Goal: Task Accomplishment & Management: Manage account settings

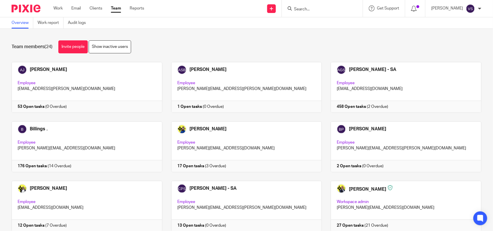
scroll to position [320, 0]
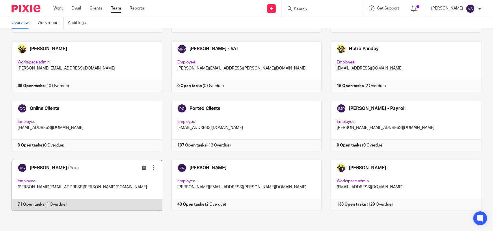
click at [110, 179] on link at bounding box center [83, 185] width 160 height 51
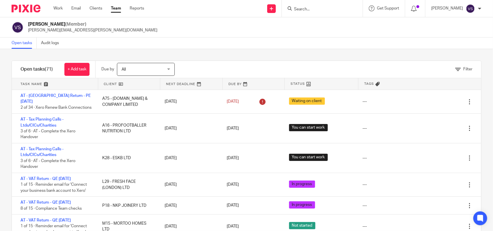
click at [320, 7] on input "Search" at bounding box center [319, 9] width 52 height 5
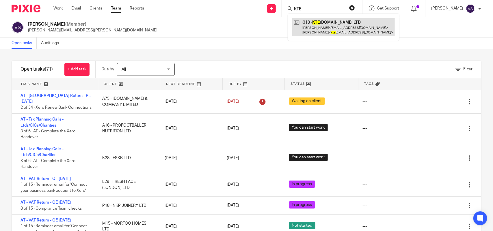
type input "KTE"
click at [330, 23] on link at bounding box center [343, 27] width 102 height 18
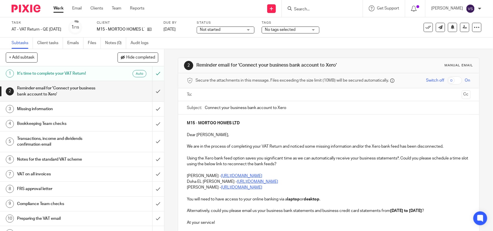
click at [243, 31] on span "Not started" at bounding box center [221, 30] width 43 height 6
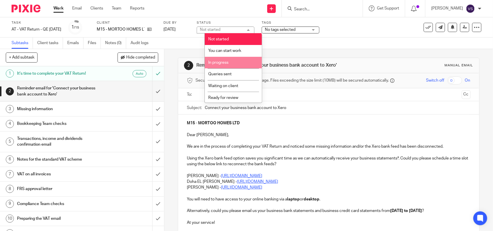
click at [238, 58] on li "In progress" at bounding box center [233, 63] width 57 height 12
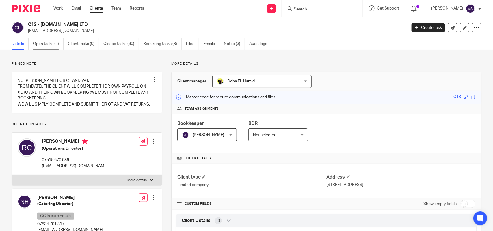
click at [49, 44] on link "Open tasks (1)" at bounding box center [48, 43] width 31 height 11
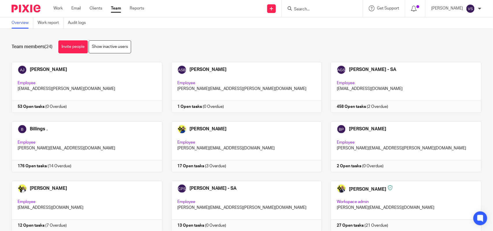
click at [317, 7] on input "Search" at bounding box center [319, 9] width 52 height 5
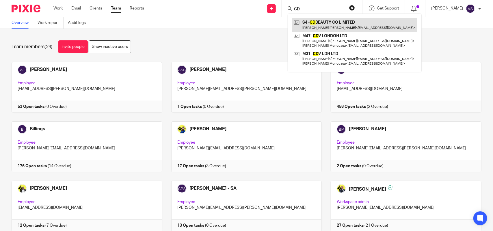
type input "CD"
click at [342, 22] on link at bounding box center [354, 24] width 125 height 13
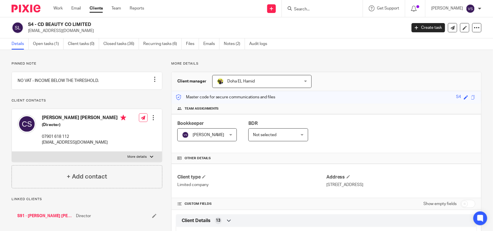
drag, startPoint x: 38, startPoint y: 25, endPoint x: 98, endPoint y: 25, distance: 59.5
click at [98, 25] on h2 "S4 - CD BEAUTY CO LIMITED" at bounding box center [178, 25] width 300 height 6
copy h2 "CD BEAUTY CO LIMITED"
click at [313, 7] on input "Search" at bounding box center [319, 9] width 52 height 5
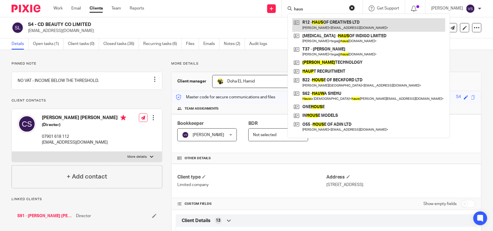
type input "haus"
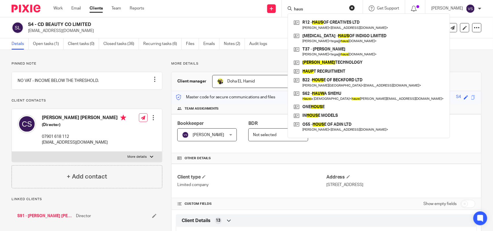
drag, startPoint x: 291, startPoint y: 9, endPoint x: 269, endPoint y: 7, distance: 21.5
click at [269, 7] on div "Send new email Create task Add client Request signature haus R12 - HAUS OF CREA…" at bounding box center [323, 8] width 340 height 17
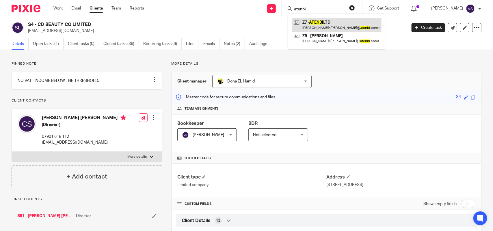
type input "atenbi"
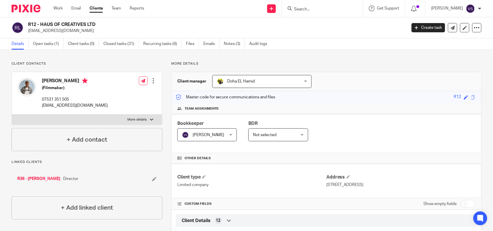
drag, startPoint x: 41, startPoint y: 25, endPoint x: 98, endPoint y: 25, distance: 57.7
click at [98, 25] on h2 "R12 - HAUS OF CREATIVES LTD" at bounding box center [178, 25] width 300 height 6
copy h2 "HAUS OF CREATIVES LTD"
click at [326, 8] on input "Search" at bounding box center [319, 9] width 52 height 5
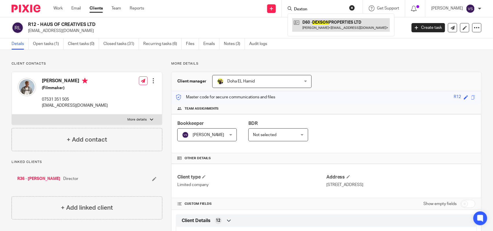
type input "Dexton"
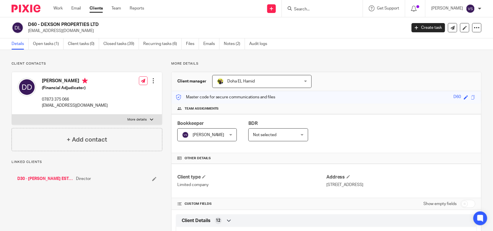
drag, startPoint x: 40, startPoint y: 23, endPoint x: 100, endPoint y: 25, distance: 59.5
click at [100, 25] on h2 "D60 - DEXSON PROPERTIES LTD" at bounding box center [178, 25] width 300 height 6
copy h2 "DEXSON PROPERTIES LTD"
click at [308, 8] on input "Search" at bounding box center [319, 9] width 52 height 5
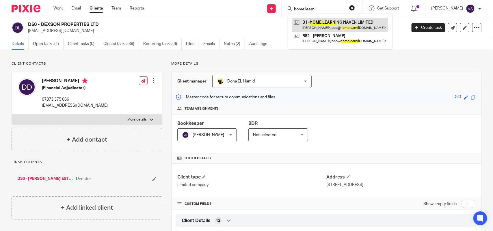
type input "home learni"
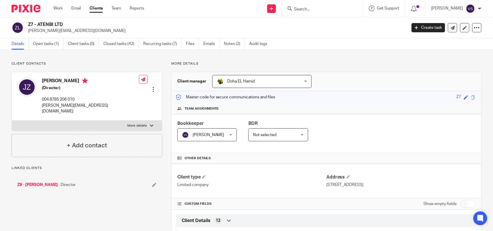
drag, startPoint x: 38, startPoint y: 24, endPoint x: 69, endPoint y: 24, distance: 30.3
click at [69, 24] on h2 "Z7 - ATENBI LTD" at bounding box center [178, 25] width 300 height 6
copy h2 "ATENBI LTD"
click at [324, 6] on form at bounding box center [323, 8] width 61 height 7
click at [314, 10] on input "Search" at bounding box center [319, 9] width 52 height 5
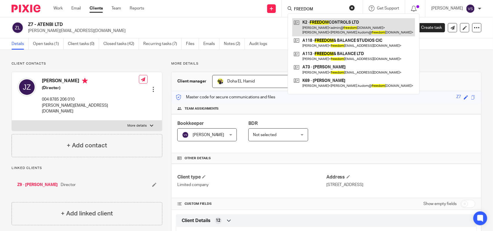
type input "FREEDOM"
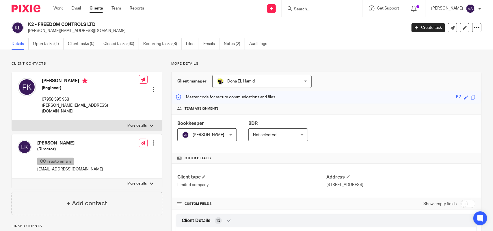
drag, startPoint x: 37, startPoint y: 25, endPoint x: 105, endPoint y: 23, distance: 68.4
click at [105, 23] on h2 "K2 - FREEDOM CONTROLS LTD" at bounding box center [178, 25] width 300 height 6
copy h2 "FREEDOM CONTROLS LTD"
click at [317, 7] on input "Search" at bounding box center [319, 9] width 52 height 5
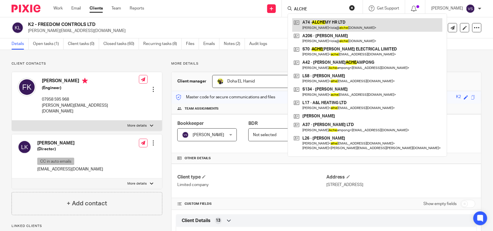
type input "ALCHE"
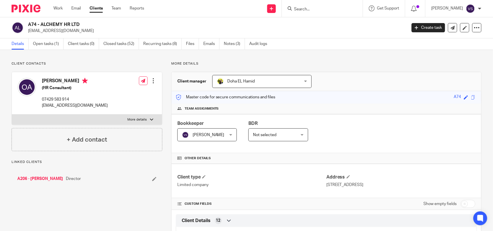
drag, startPoint x: 42, startPoint y: 25, endPoint x: 78, endPoint y: 21, distance: 36.6
click at [78, 21] on div "A74 - ALCHEMY HR LTD lola@alchemy-hr.co.uk Create task Update from Companies Ho…" at bounding box center [246, 27] width 493 height 21
click at [66, 23] on h2 "A74 - ALCHEMY HR LTD" at bounding box center [178, 25] width 300 height 6
drag, startPoint x: 40, startPoint y: 23, endPoint x: 82, endPoint y: 24, distance: 42.4
click at [82, 24] on h2 "A74 - ALCHEMY HR LTD" at bounding box center [178, 25] width 300 height 6
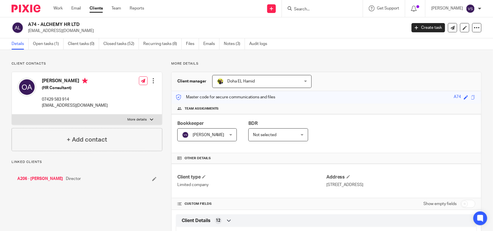
copy h2 "ALCHEMY HR LTD"
click at [305, 5] on form at bounding box center [323, 8] width 61 height 7
click at [318, 9] on input "Search" at bounding box center [319, 9] width 52 height 5
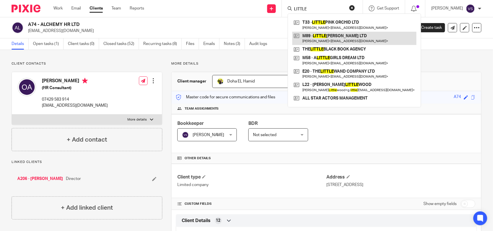
type input "LITTLE"
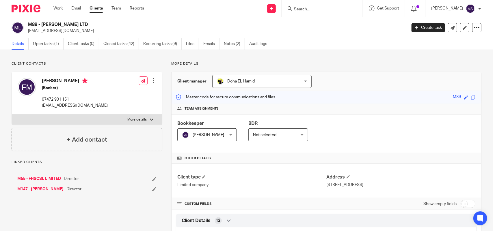
drag, startPoint x: 41, startPoint y: 23, endPoint x: 83, endPoint y: 25, distance: 41.3
click at [83, 25] on h2 "M89 - [PERSON_NAME] LTD" at bounding box center [178, 25] width 300 height 6
copy h2 "[PERSON_NAME] LTD"
click at [310, 9] on input "Search" at bounding box center [319, 9] width 52 height 5
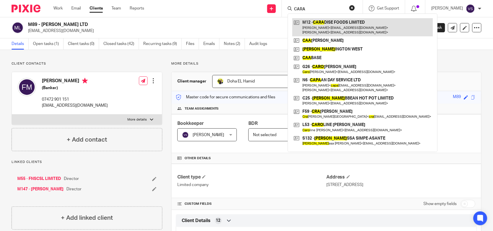
type input "CARA"
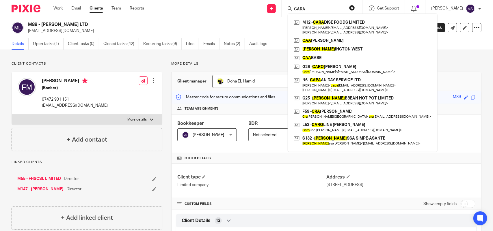
click at [310, 12] on div "CARA M12 - CARA DISE FOODS LIMITED Craig McAnuff < info@originalflava.com > Sha…" at bounding box center [322, 8] width 81 height 17
drag, startPoint x: 313, startPoint y: 9, endPoint x: 283, endPoint y: 8, distance: 30.0
click at [283, 8] on div "Send new email Create task Add client Request signature CARA M12 - CARA DISE FO…" at bounding box center [323, 8] width 340 height 17
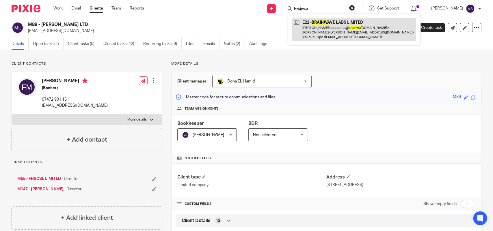
type input "brainwa"
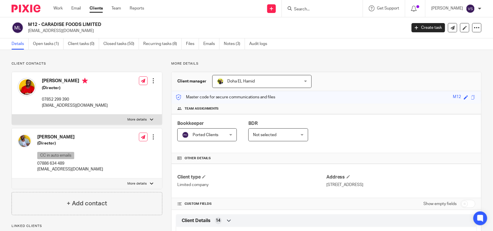
drag, startPoint x: 45, startPoint y: 23, endPoint x: 113, endPoint y: 27, distance: 68.5
click at [113, 27] on h2 "M12 - CARADISE FOODS LIMITED" at bounding box center [178, 25] width 300 height 6
copy h2 "CARADISE FOODS LIMITED"
click at [321, 7] on input "Search" at bounding box center [319, 9] width 52 height 5
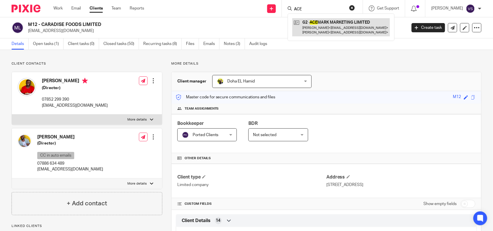
type input "ACE"
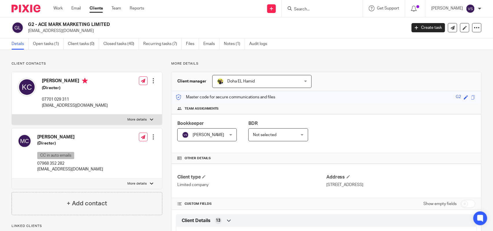
drag, startPoint x: 38, startPoint y: 23, endPoint x: 121, endPoint y: 20, distance: 82.6
click at [121, 20] on div "G2 - ACE MARK MARKETING LIMITED [EMAIL_ADDRESS][DOMAIN_NAME] Create task Update…" at bounding box center [246, 27] width 493 height 21
copy h2 "ACE MARK MARKETING LIMITED"
click at [41, 25] on h2 "G2 - ACE MARK MARKETING LIMITED" at bounding box center [178, 25] width 300 height 6
drag, startPoint x: 40, startPoint y: 23, endPoint x: 104, endPoint y: 24, distance: 64.9
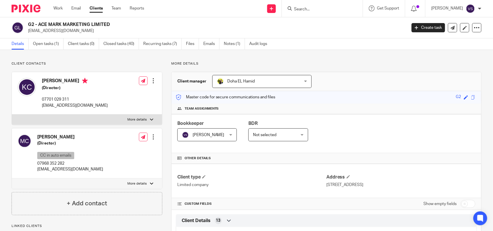
click at [104, 24] on h2 "G2 - ACE MARK MARKETING LIMITED" at bounding box center [178, 25] width 300 height 6
drag, startPoint x: 38, startPoint y: 23, endPoint x: 113, endPoint y: 23, distance: 74.5
click at [113, 23] on h2 "G2 - ACE MARK MARKETING LIMITED" at bounding box center [178, 25] width 300 height 6
copy h2 "ACE MARK MARKETING LIMITED"
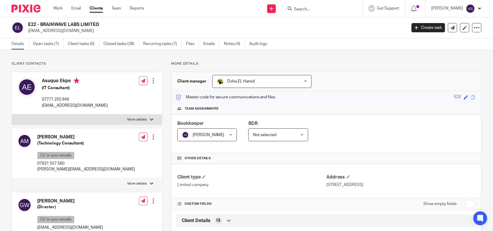
drag, startPoint x: 40, startPoint y: 24, endPoint x: 139, endPoint y: 23, distance: 99.3
click at [139, 23] on h2 "E22 - BRAINWAVE LABS LIMITED" at bounding box center [178, 25] width 300 height 6
copy h2 "BRAINWAVE LABS LIMITED"
click at [306, 7] on input "Search" at bounding box center [319, 9] width 52 height 5
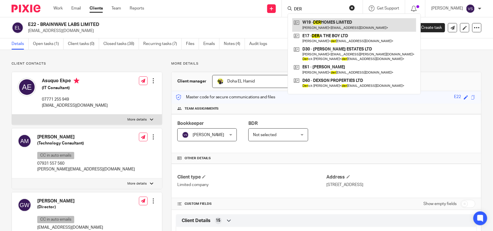
type input "DER"
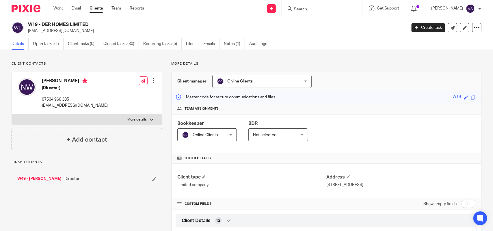
drag, startPoint x: 41, startPoint y: 23, endPoint x: 102, endPoint y: 23, distance: 60.3
click at [102, 23] on h2 "W19 - DER HOMES LIMITED" at bounding box center [178, 25] width 300 height 6
copy h2 "DER HOMES LIMITED"
click at [300, 9] on input "Search" at bounding box center [319, 9] width 52 height 5
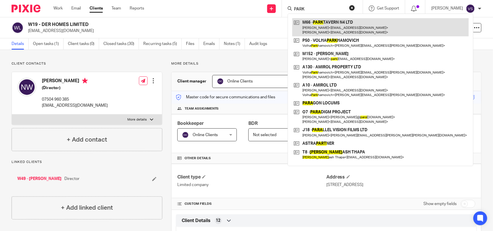
type input "PARK"
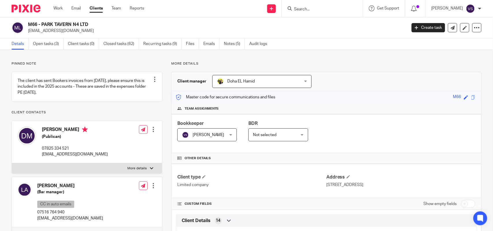
drag, startPoint x: 40, startPoint y: 25, endPoint x: 98, endPoint y: 23, distance: 58.3
click at [98, 23] on h2 "M66 - PARK TAVERN N4 LTD" at bounding box center [178, 25] width 300 height 6
click at [81, 22] on h2 "M66 - PARK TAVERN N4 LTD" at bounding box center [178, 25] width 300 height 6
drag, startPoint x: 41, startPoint y: 23, endPoint x: 90, endPoint y: 23, distance: 48.8
click at [90, 23] on h2 "M66 - PARK TAVERN N4 LTD" at bounding box center [178, 25] width 300 height 6
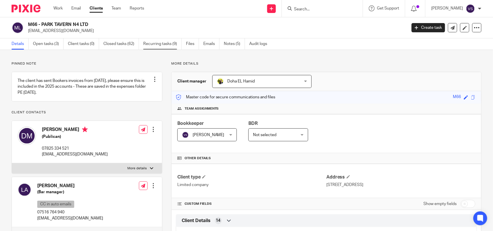
copy h2 "PARK TAVERN N4 LTD"
click at [322, 10] on input "Search" at bounding box center [319, 9] width 52 height 5
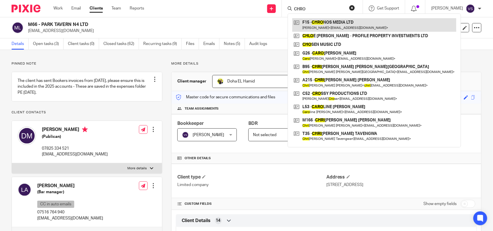
type input "CHRO"
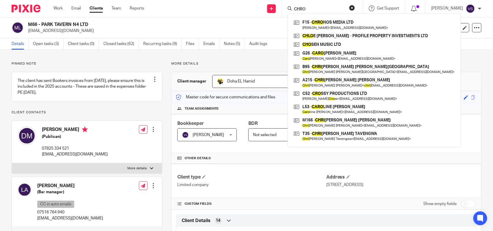
click at [317, 7] on input "CHRO" at bounding box center [319, 9] width 52 height 5
drag, startPoint x: 317, startPoint y: 7, endPoint x: 258, endPoint y: 6, distance: 58.6
click at [258, 6] on div "Send new email Create task Add client Request signature CHRO F15 - CHRO NOS MED…" at bounding box center [323, 8] width 340 height 17
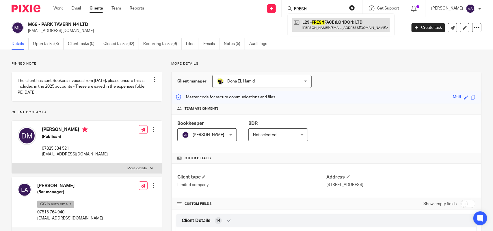
type input "FRESH"
click at [320, 27] on link at bounding box center [341, 24] width 98 height 13
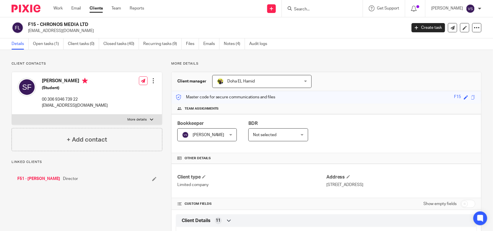
drag, startPoint x: 41, startPoint y: 24, endPoint x: 89, endPoint y: 25, distance: 48.8
click at [89, 25] on h2 "F15 - CHRONOS MEDIA LTD" at bounding box center [178, 25] width 300 height 6
copy h2 "CHRONOS MEDIA LTD"
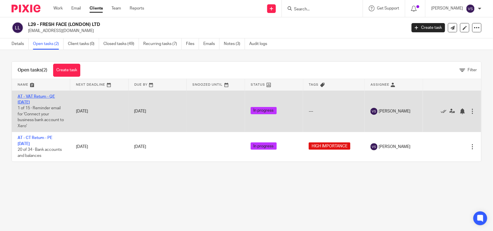
click at [33, 97] on link "AT - VAT Return - QE [DATE]" at bounding box center [36, 100] width 37 height 10
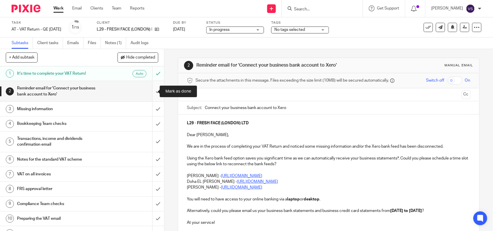
click at [150, 91] on input "submit" at bounding box center [82, 91] width 164 height 20
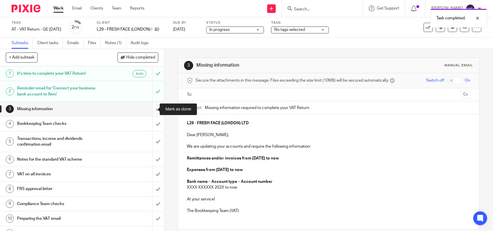
click at [149, 107] on input "submit" at bounding box center [82, 109] width 164 height 14
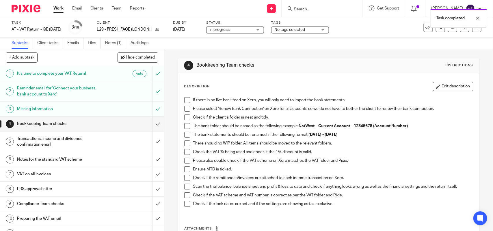
click at [184, 98] on span at bounding box center [187, 100] width 6 height 6
click at [188, 111] on span at bounding box center [187, 109] width 6 height 6
click at [184, 121] on li "Check if the client’s folder is neat and tidy." at bounding box center [328, 119] width 288 height 9
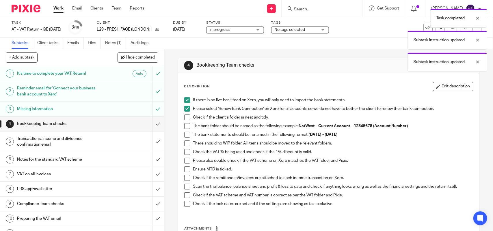
drag, startPoint x: 183, startPoint y: 119, endPoint x: 184, endPoint y: 122, distance: 3.0
click at [184, 119] on span at bounding box center [187, 118] width 6 height 6
click at [185, 125] on span at bounding box center [187, 126] width 6 height 6
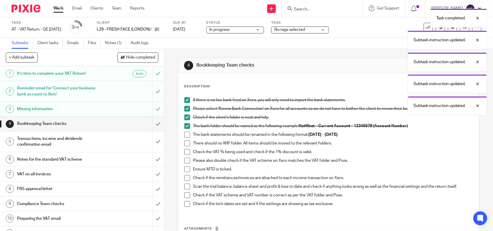
click at [184, 136] on span at bounding box center [187, 135] width 6 height 6
click at [184, 143] on span at bounding box center [187, 144] width 6 height 6
click at [184, 155] on span at bounding box center [187, 152] width 6 height 6
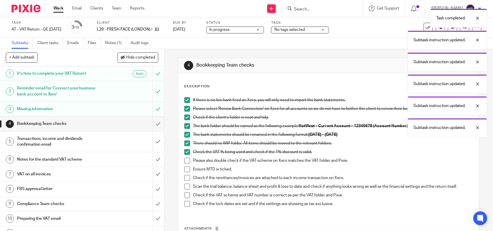
click at [186, 160] on span at bounding box center [187, 161] width 6 height 6
click at [186, 167] on span at bounding box center [187, 170] width 6 height 6
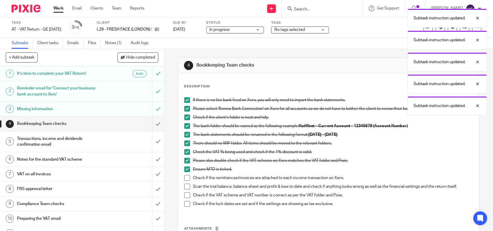
click at [186, 177] on span at bounding box center [187, 178] width 6 height 6
click at [187, 186] on span at bounding box center [187, 187] width 6 height 6
click at [185, 194] on span at bounding box center [187, 195] width 6 height 6
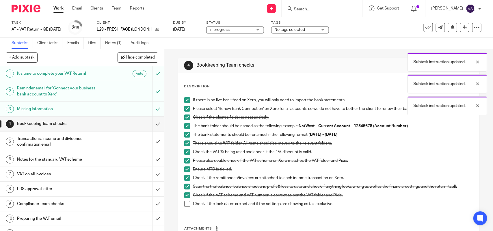
click at [184, 205] on span at bounding box center [187, 204] width 6 height 6
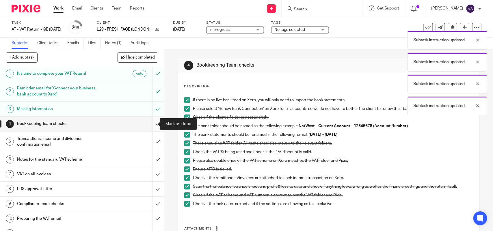
click at [149, 124] on input "submit" at bounding box center [82, 124] width 164 height 14
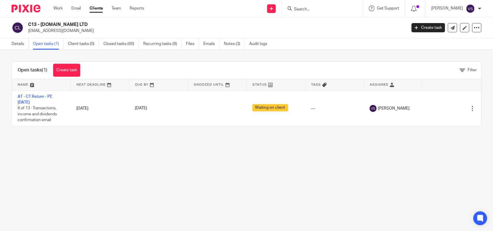
click at [130, 149] on main "C13 - [DOMAIN_NAME] LTD [EMAIL_ADDRESS][DOMAIN_NAME] Create task Update from Co…" at bounding box center [246, 115] width 493 height 231
click at [312, 11] on input "Search" at bounding box center [319, 9] width 52 height 5
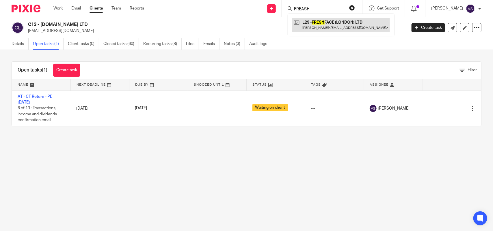
type input "FREASH"
click at [353, 25] on link at bounding box center [341, 24] width 98 height 13
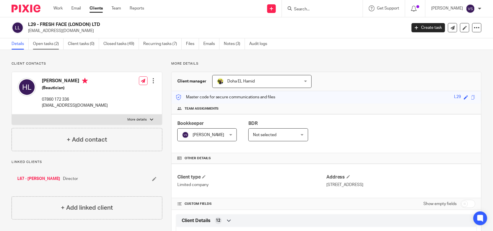
click at [57, 46] on link "Open tasks (2)" at bounding box center [48, 43] width 31 height 11
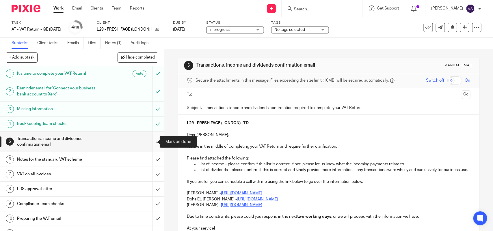
click at [151, 141] on input "submit" at bounding box center [82, 142] width 164 height 20
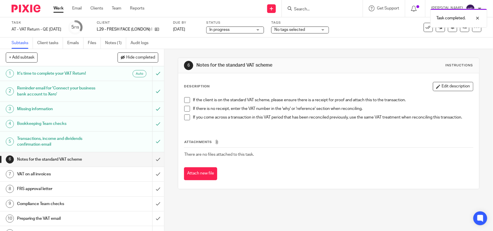
click at [185, 99] on span at bounding box center [187, 100] width 6 height 6
click at [184, 109] on span at bounding box center [187, 109] width 6 height 6
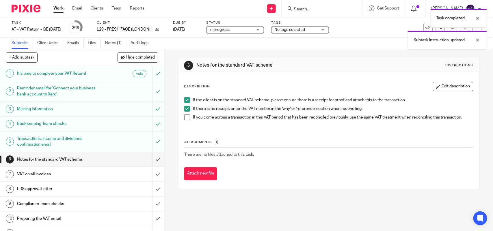
click at [184, 114] on li "If there is no receipt, enter the VAT number in the 'why' or 'reference' sectio…" at bounding box center [328, 110] width 288 height 9
click at [184, 117] on span at bounding box center [187, 118] width 6 height 6
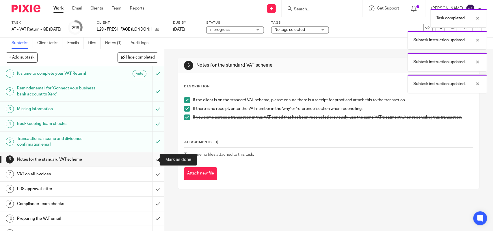
click at [152, 159] on input "submit" at bounding box center [82, 159] width 164 height 14
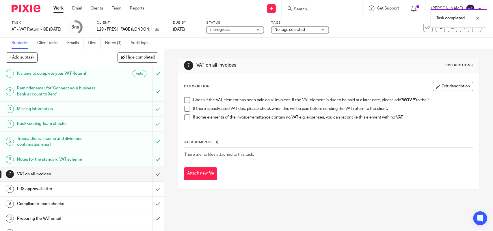
click at [186, 99] on span at bounding box center [187, 100] width 6 height 6
click at [184, 109] on span at bounding box center [187, 109] width 6 height 6
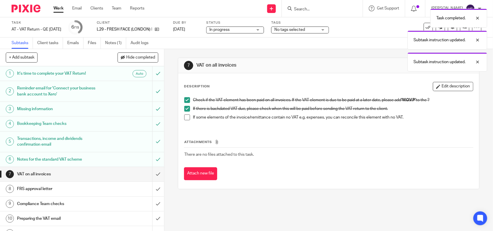
click at [185, 115] on span at bounding box center [187, 118] width 6 height 6
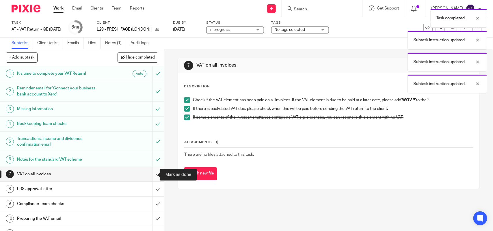
click at [151, 175] on input "submit" at bounding box center [82, 174] width 164 height 14
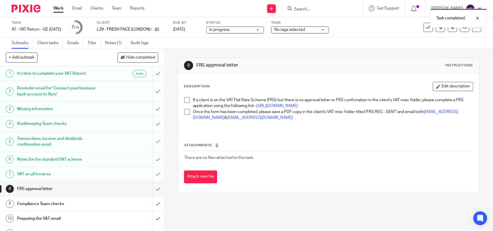
click at [184, 100] on span at bounding box center [187, 100] width 6 height 6
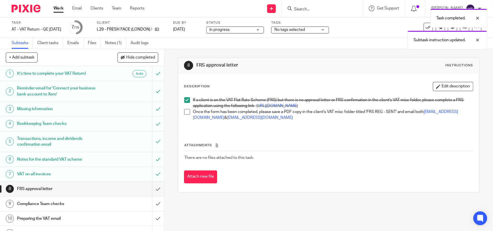
click at [185, 121] on li "Once the form has been completed, please save a PDF copy in the client's VAT mi…" at bounding box center [328, 115] width 288 height 12
click at [185, 115] on span at bounding box center [187, 112] width 6 height 6
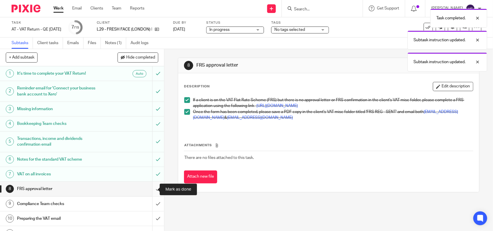
click at [149, 190] on input "submit" at bounding box center [82, 189] width 164 height 14
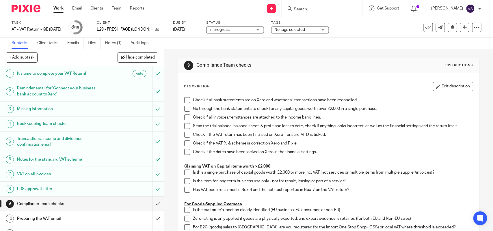
click at [250, 31] on span "In progress" at bounding box center [230, 30] width 43 height 6
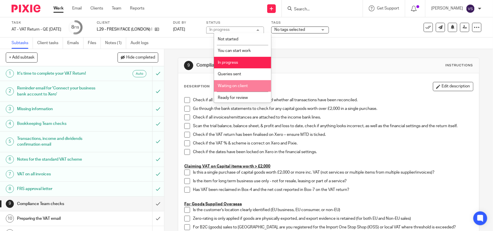
click at [247, 98] on li "Ready for review" at bounding box center [242, 98] width 57 height 12
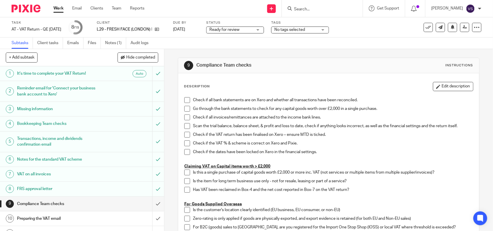
click at [305, 45] on div "Subtasks Client tasks Emails Files Notes (1) Audit logs" at bounding box center [246, 44] width 493 height 12
click at [462, 28] on icon at bounding box center [464, 27] width 4 height 4
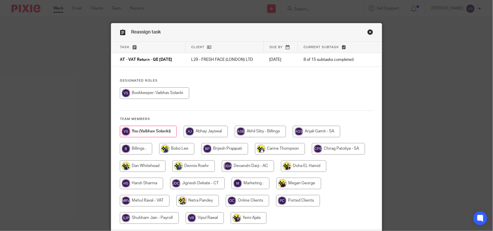
scroll to position [46, 0]
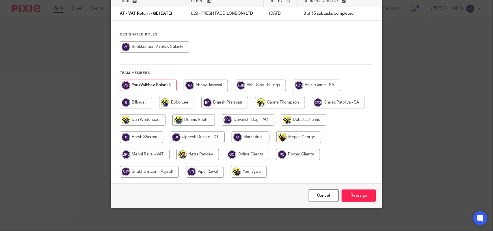
click at [152, 156] on input "radio" at bounding box center [145, 155] width 50 height 12
radio input "true"
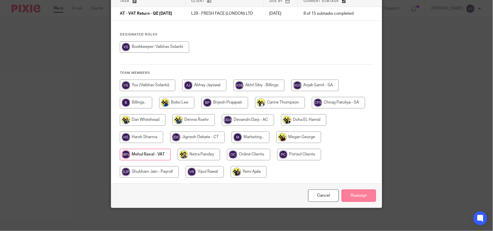
click at [362, 196] on input "Reassign" at bounding box center [358, 196] width 34 height 12
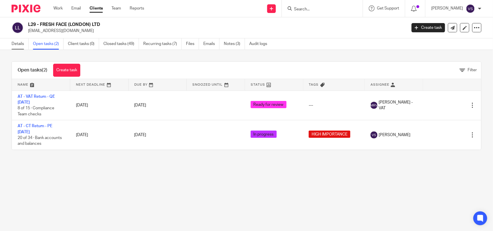
click at [22, 44] on link "Details" at bounding box center [20, 43] width 17 height 11
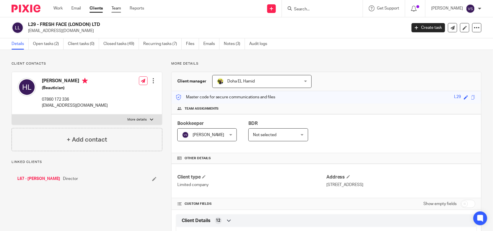
click at [114, 8] on link "Team" at bounding box center [116, 8] width 10 height 6
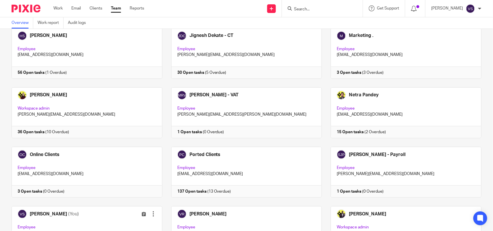
scroll to position [320, 0]
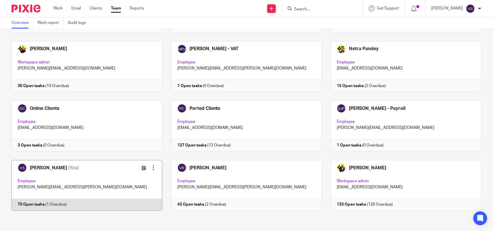
click at [122, 171] on link at bounding box center [83, 185] width 160 height 51
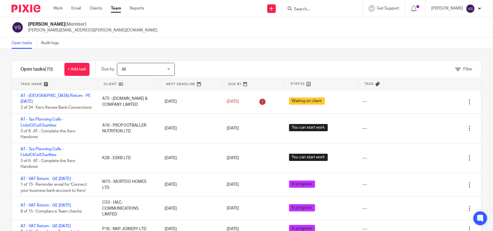
click at [270, 33] on div "Vaibhav Solanki (Member) vaibhav.solanki@confiancebizsol.com" at bounding box center [247, 27] width 470 height 12
click at [247, 40] on div "Open tasks Audit logs" at bounding box center [246, 44] width 493 height 12
click at [214, 61] on div "Open tasks (70) + Add task Due by All All Today Tomorrow This week Next week Th…" at bounding box center [247, 151] width 470 height 180
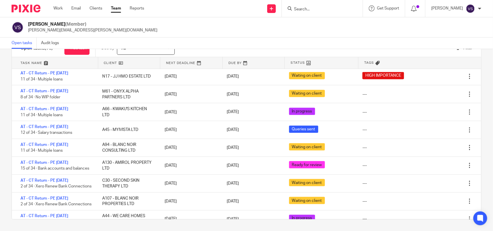
scroll to position [361, 0]
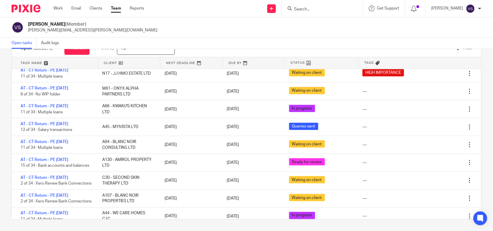
click at [224, 35] on div "Vaibhav Solanki (Member) vaibhav.solanki@confiancebizsol.com" at bounding box center [246, 27] width 493 height 20
click at [255, 38] on div "Open tasks Audit logs" at bounding box center [246, 44] width 493 height 12
click at [318, 10] on input "Search" at bounding box center [319, 9] width 52 height 5
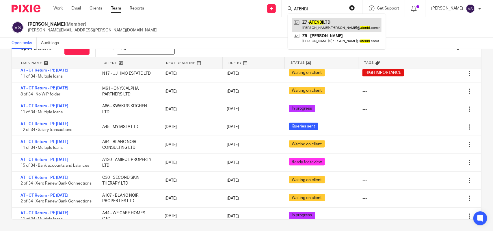
type input "ATENBI"
click at [210, 35] on div "Vaibhav Solanki (Member) vaibhav.solanki@confiancebizsol.com" at bounding box center [246, 27] width 493 height 20
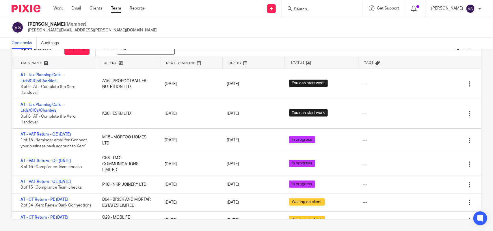
scroll to position [36, 0]
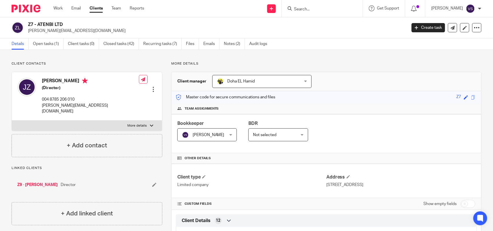
click at [316, 8] on input "Search" at bounding box center [319, 9] width 52 height 5
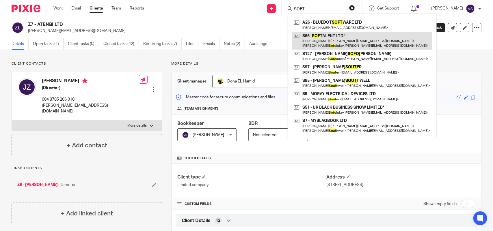
type input "SOFT"
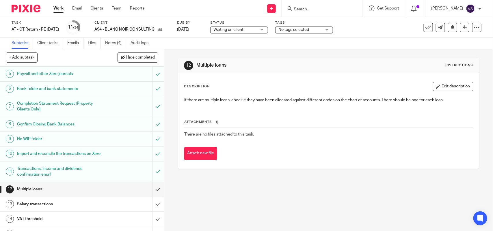
scroll to position [72, 0]
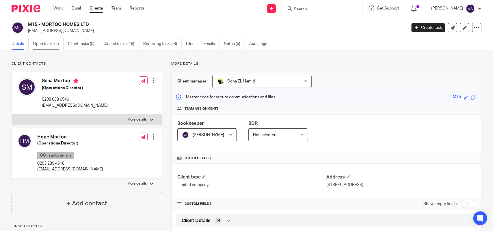
click at [48, 42] on link "Open tasks (1)" at bounding box center [48, 43] width 31 height 11
click at [230, 45] on link "Notes (5)" at bounding box center [234, 43] width 21 height 11
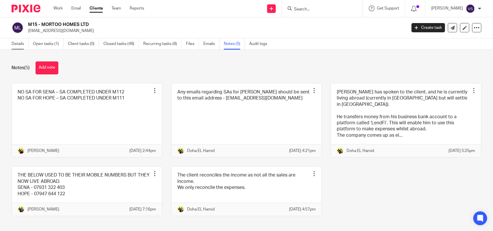
click at [22, 45] on link "Details" at bounding box center [20, 43] width 17 height 11
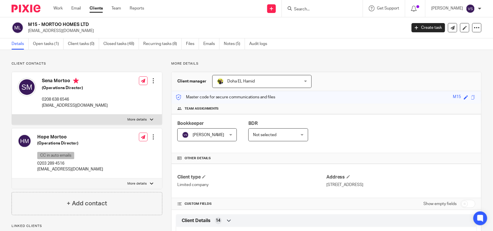
click at [150, 29] on p "[EMAIL_ADDRESS][DOMAIN_NAME]" at bounding box center [215, 31] width 375 height 6
click at [313, 12] on form at bounding box center [323, 8] width 61 height 7
click at [311, 9] on input "Search" at bounding box center [319, 9] width 52 height 5
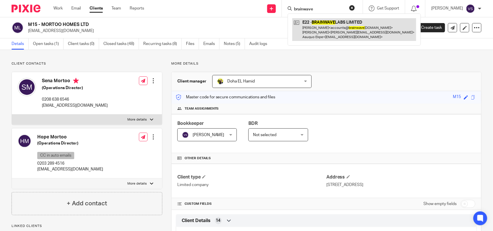
type input "brainwave"
click at [337, 25] on link at bounding box center [354, 29] width 124 height 23
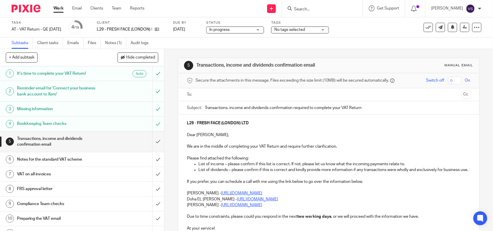
click at [317, 11] on input "Search" at bounding box center [319, 9] width 52 height 5
click at [300, 8] on input "Search" at bounding box center [319, 9] width 52 height 5
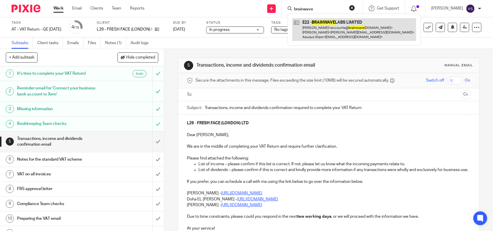
type input "brainwave"
click at [337, 25] on link at bounding box center [354, 29] width 124 height 23
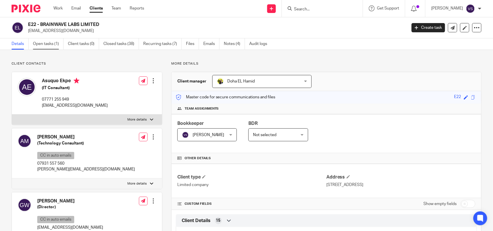
click at [50, 43] on link "Open tasks (1)" at bounding box center [48, 43] width 31 height 11
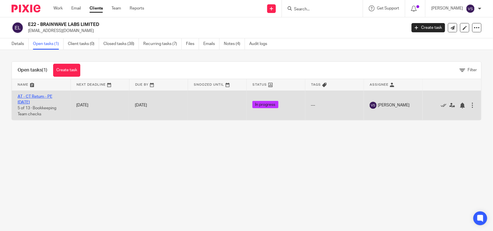
click at [40, 97] on link "AT - CT Return - PE [DATE]" at bounding box center [35, 100] width 35 height 10
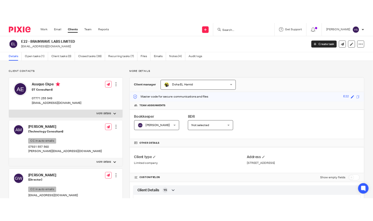
scroll to position [36, 0]
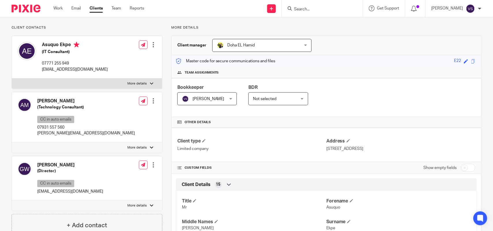
click at [313, 9] on input "Search" at bounding box center [319, 9] width 52 height 5
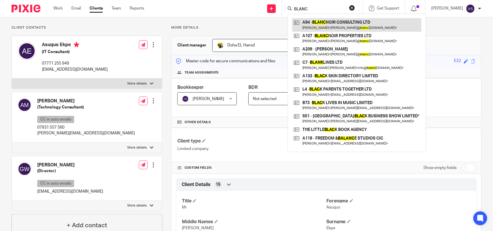
type input "BLANC"
click at [345, 25] on link at bounding box center [356, 24] width 129 height 13
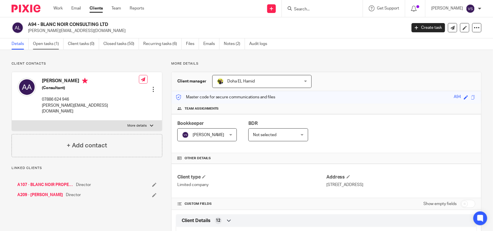
click at [40, 46] on link "Open tasks (1)" at bounding box center [48, 43] width 31 height 11
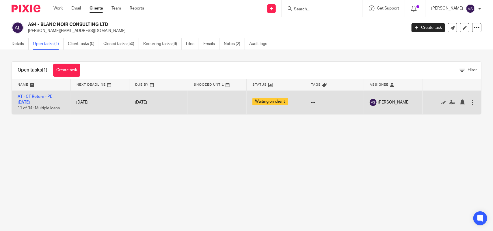
click at [50, 96] on link "AT - CT Return - PE [DATE]" at bounding box center [35, 100] width 35 height 10
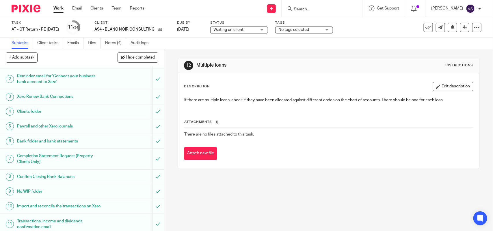
scroll to position [36, 0]
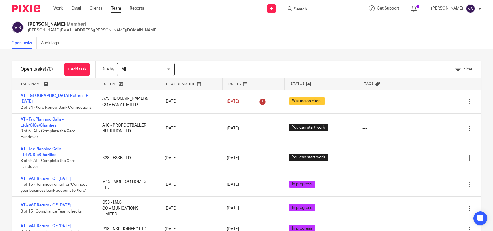
click at [320, 7] on input "Search" at bounding box center [319, 9] width 52 height 5
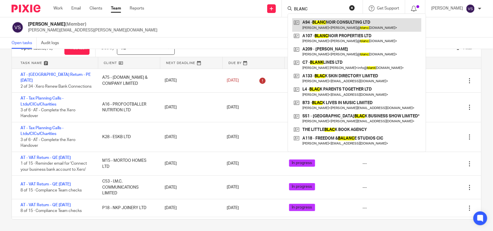
type input "BLANC"
click at [343, 23] on link at bounding box center [356, 24] width 129 height 13
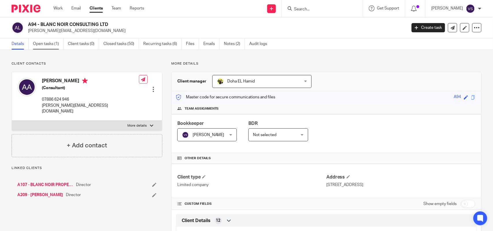
click at [49, 41] on link "Open tasks (1)" at bounding box center [48, 43] width 31 height 11
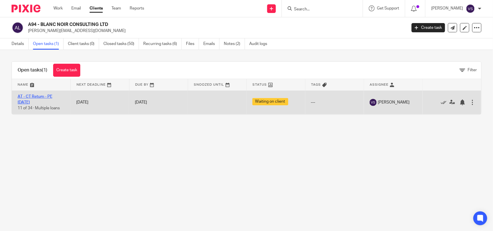
click at [50, 98] on link "AT - CT Return - PE [DATE]" at bounding box center [35, 100] width 35 height 10
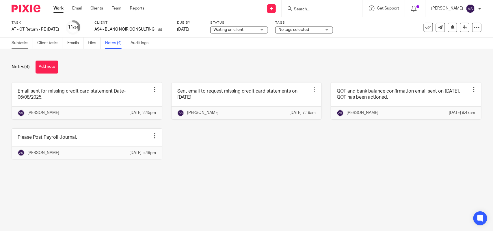
click at [27, 43] on link "Subtasks" at bounding box center [22, 43] width 21 height 11
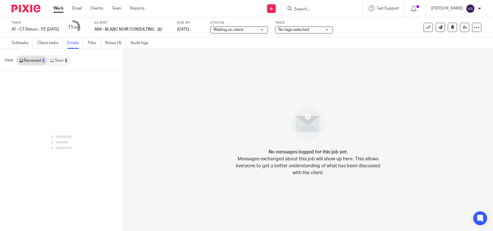
click at [61, 64] on link "Sent 6" at bounding box center [58, 60] width 23 height 9
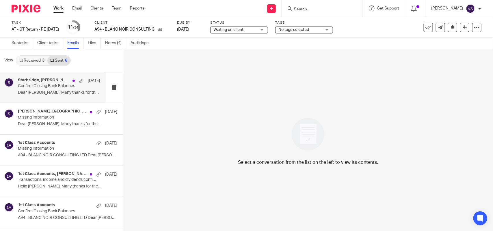
click at [63, 92] on p "Dear [PERSON_NAME], Many thanks for the..." at bounding box center [59, 92] width 82 height 5
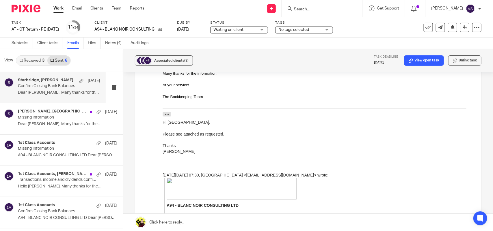
scroll to position [180, 0]
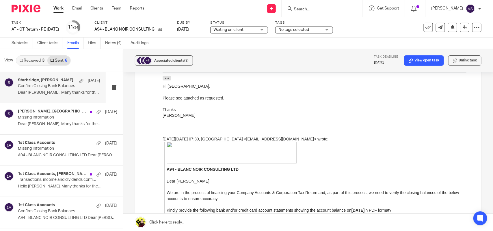
click at [25, 61] on link "Received 3" at bounding box center [31, 60] width 31 height 9
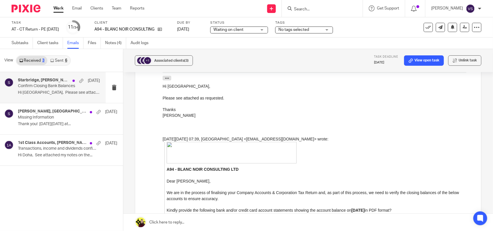
click at [77, 89] on div "Starbridge, Anita Asante 14 Aug Confirm Closing Bank Balances Hi Doha, Please s…" at bounding box center [59, 87] width 82 height 19
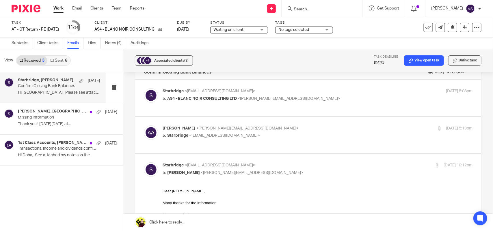
scroll to position [0, 0]
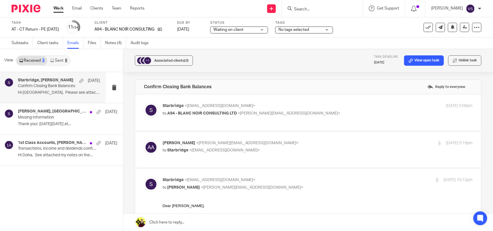
click at [281, 145] on p "Anita Asante <anita@blancnoirconsulting.com>" at bounding box center [265, 143] width 207 height 6
checkbox input "true"
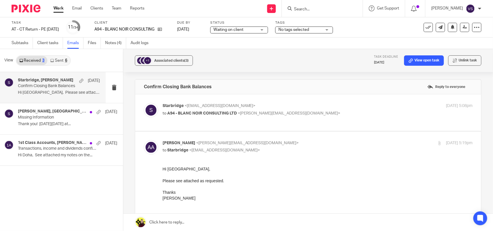
click at [316, 111] on p "to A94 - BLANC NOIR CONSULTING LTD <anita@blancnoirconsulting.com>" at bounding box center [265, 114] width 207 height 6
checkbox input "true"
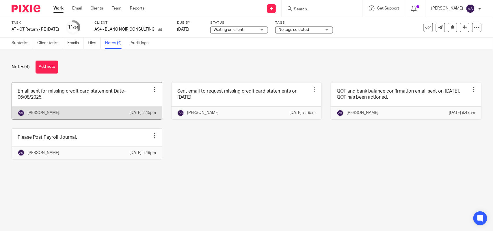
click at [86, 92] on link at bounding box center [87, 101] width 150 height 37
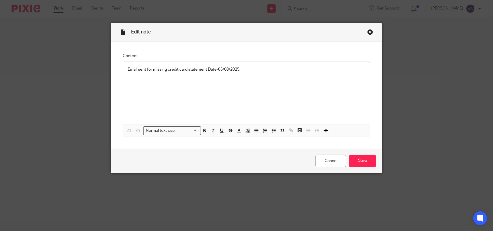
click at [240, 68] on p "Email sent for missing credit card statement Date-06/08/2025." at bounding box center [247, 70] width 238 height 6
click at [365, 162] on input "Save" at bounding box center [362, 161] width 27 height 12
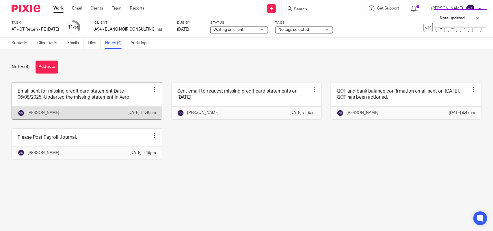
click at [113, 97] on link at bounding box center [87, 101] width 150 height 37
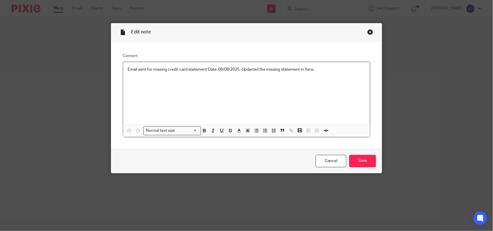
click at [251, 70] on p "Email sent for missing credit card statement Date-06/08/2025.-Updarted the miss…" at bounding box center [247, 70] width 238 height 6
click at [363, 158] on input "Save" at bounding box center [362, 161] width 27 height 12
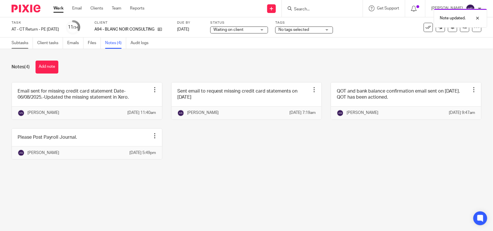
click at [23, 41] on link "Subtasks" at bounding box center [22, 43] width 21 height 11
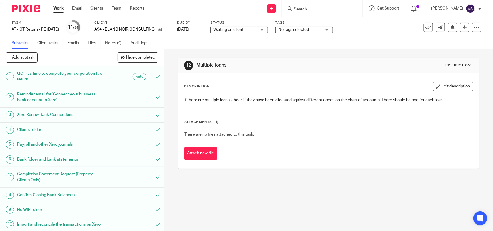
scroll to position [36, 0]
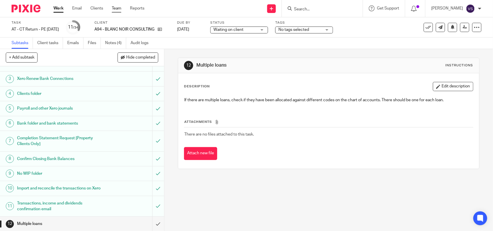
click at [115, 8] on link "Team" at bounding box center [117, 8] width 10 height 6
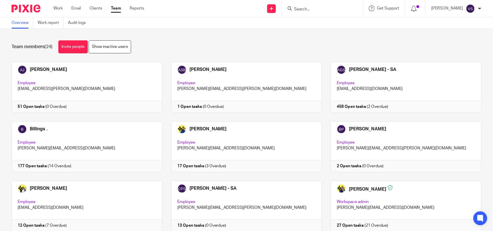
scroll to position [320, 0]
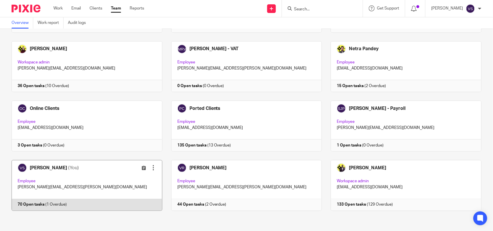
click at [89, 173] on link at bounding box center [83, 185] width 160 height 51
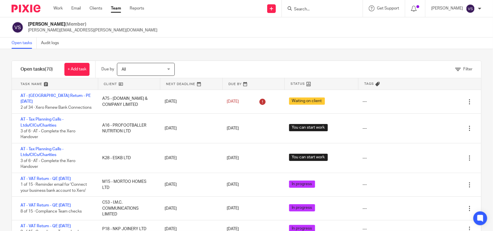
click at [323, 9] on input "Search" at bounding box center [319, 9] width 52 height 5
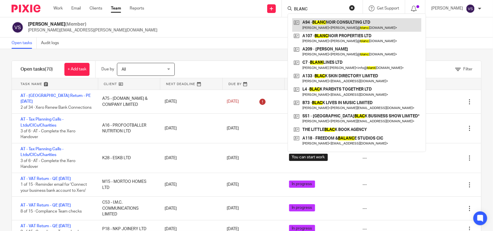
type input "BLANC"
click at [359, 22] on link at bounding box center [356, 24] width 129 height 13
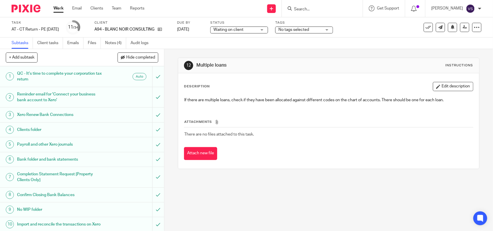
click at [257, 32] on span "Waiting on client" at bounding box center [234, 30] width 43 height 6
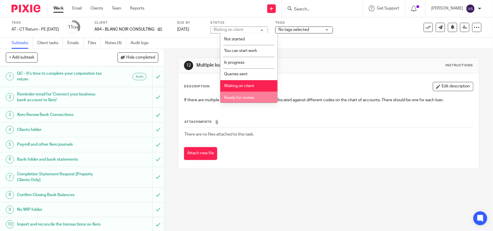
click at [257, 95] on li "Ready for review" at bounding box center [248, 98] width 57 height 12
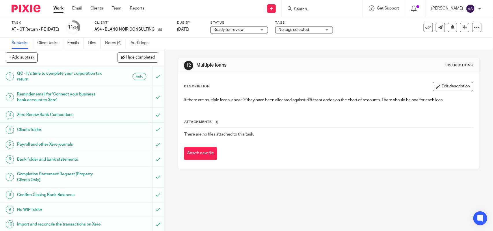
click at [288, 53] on div "12 Multiple loans Instructions Description Edit description If there are multip…" at bounding box center [328, 113] width 301 height 129
click at [462, 28] on icon at bounding box center [464, 27] width 4 height 4
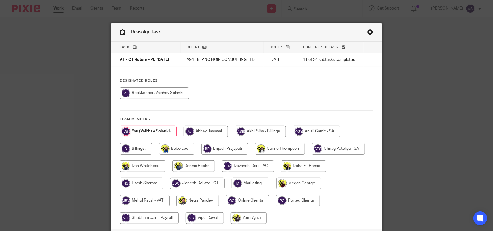
click at [208, 184] on input "radio" at bounding box center [197, 184] width 55 height 12
radio input "true"
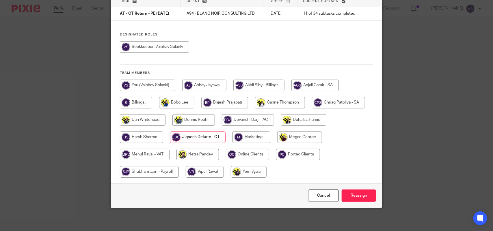
scroll to position [51, 0]
click at [364, 193] on input "Reassign" at bounding box center [358, 196] width 34 height 12
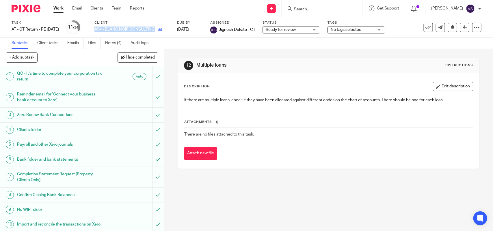
drag, startPoint x: 103, startPoint y: 30, endPoint x: 165, endPoint y: 26, distance: 61.6
click at [165, 26] on div "Task AT - CT Return - PE [DATE] Save AT - [GEOGRAPHIC_DATA] Return - PE [DATE] …" at bounding box center [207, 27] width 391 height 14
copy div "A94 - BLANC NOIR CONSULTING LTD"
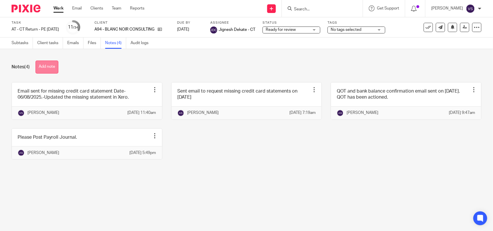
click at [51, 64] on button "Add note" at bounding box center [46, 67] width 23 height 13
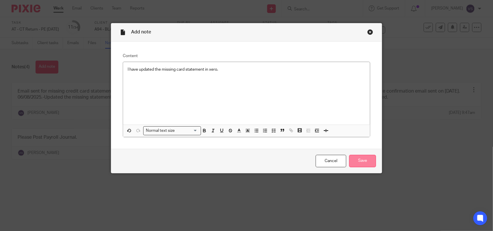
click at [367, 162] on input "Save" at bounding box center [362, 161] width 27 height 12
